Goal: Task Accomplishment & Management: Manage account settings

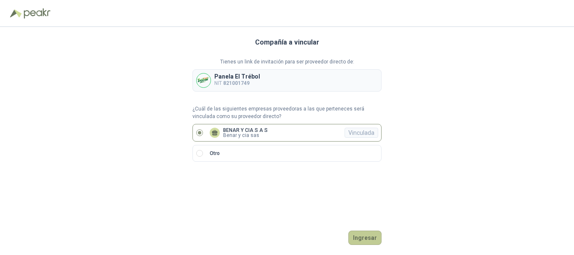
click at [364, 237] on button "Ingresar" at bounding box center [364, 238] width 33 height 14
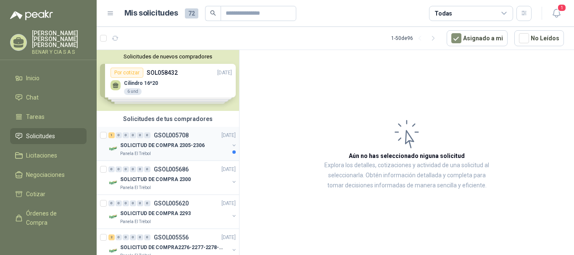
click at [157, 149] on p "SOLICITUD DE COMPRA 2305-2306" at bounding box center [162, 146] width 84 height 8
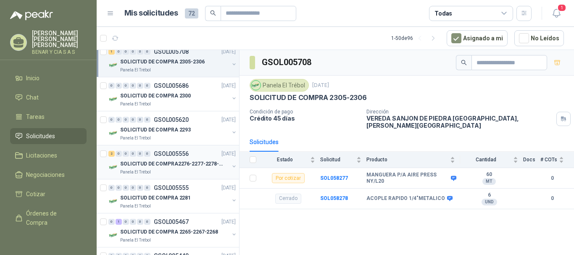
scroll to position [84, 0]
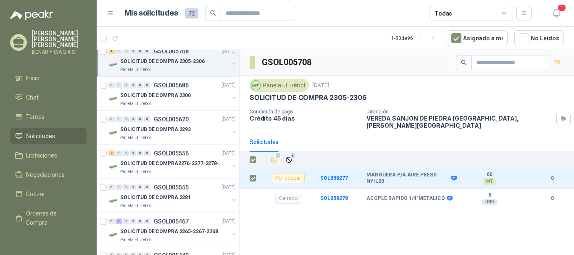
click at [295, 156] on div "1 1" at bounding box center [416, 160] width 296 height 12
click at [291, 156] on icon "Ignorar" at bounding box center [288, 159] width 7 height 7
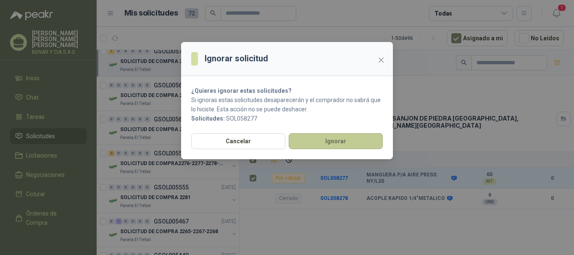
click at [367, 146] on button "Ignorar" at bounding box center [336, 141] width 94 height 16
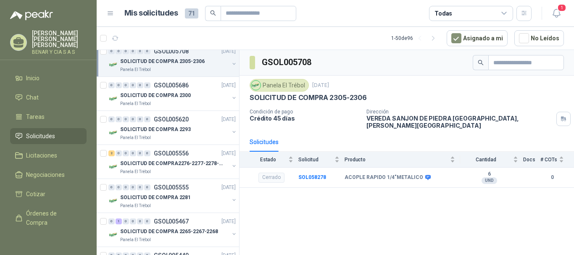
click at [168, 162] on p "SOLICITUD DE COMPRA2276-2277-2278-2284-2285-" at bounding box center [172, 164] width 105 height 8
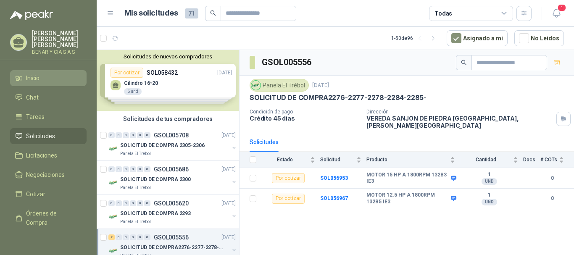
click at [41, 73] on li "Inicio" at bounding box center [48, 77] width 66 height 9
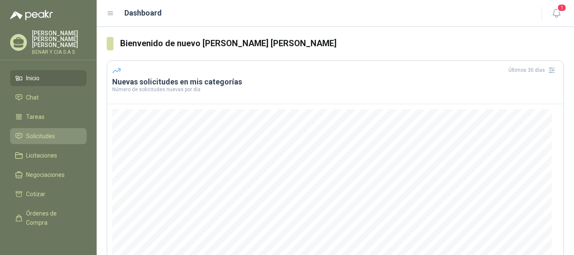
click at [54, 133] on span "Solicitudes" at bounding box center [40, 135] width 29 height 9
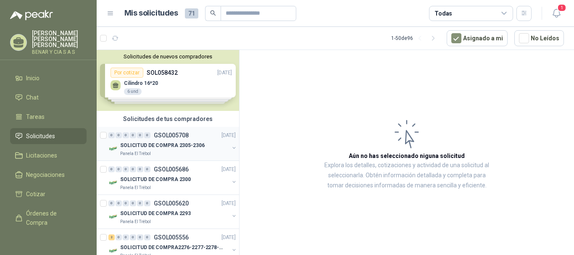
click at [178, 144] on p "SOLICITUD DE COMPRA 2305-2306" at bounding box center [162, 146] width 84 height 8
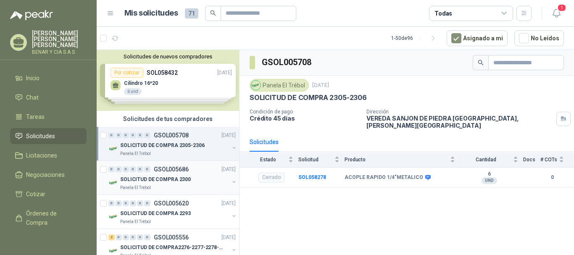
click at [182, 189] on div "Panela El Trébol" at bounding box center [174, 187] width 109 height 7
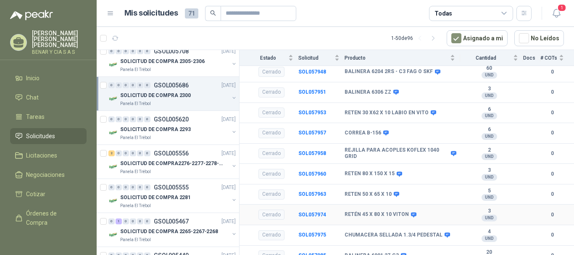
scroll to position [128, 0]
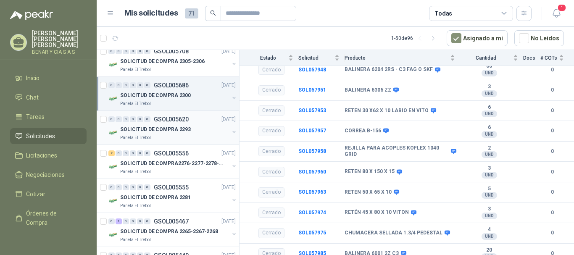
click at [151, 131] on p "SOLICITUD DE COMPRA 2293" at bounding box center [155, 130] width 71 height 8
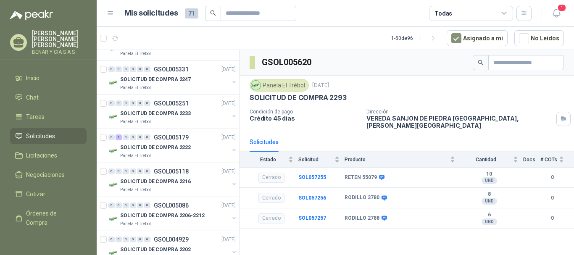
scroll to position [336, 0]
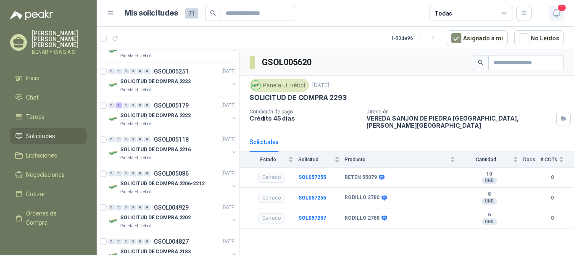
click at [562, 11] on span "1" at bounding box center [561, 8] width 9 height 8
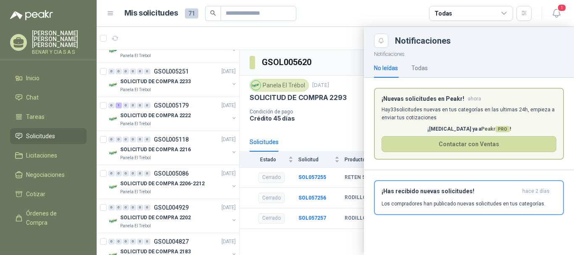
click at [22, 41] on icon at bounding box center [18, 42] width 13 height 13
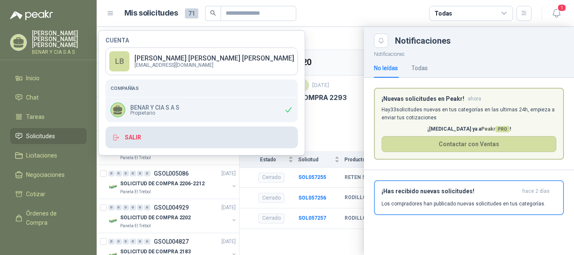
click at [154, 139] on button "Salir" at bounding box center [201, 137] width 192 height 22
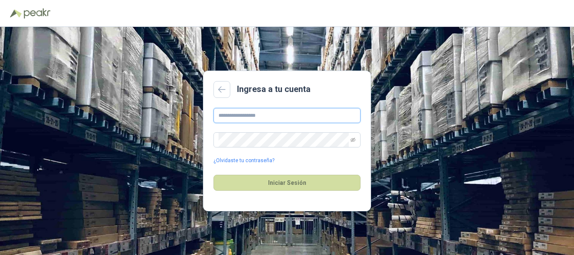
type input "**********"
